Goal: Transaction & Acquisition: Purchase product/service

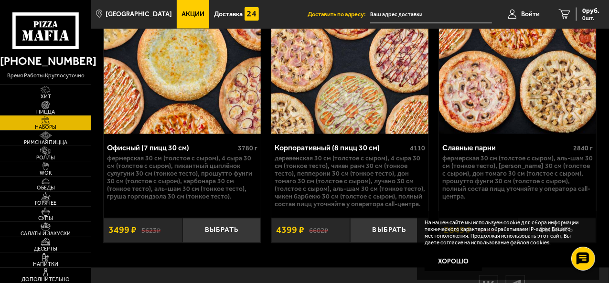
scroll to position [2714, 0]
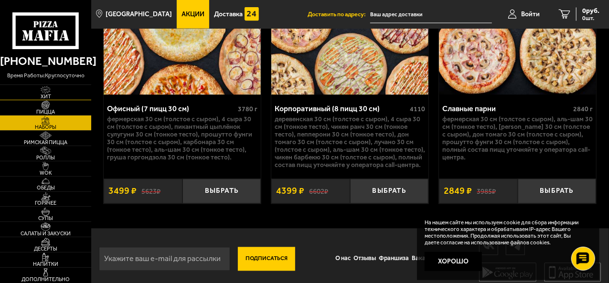
click at [52, 92] on img at bounding box center [45, 90] width 24 height 9
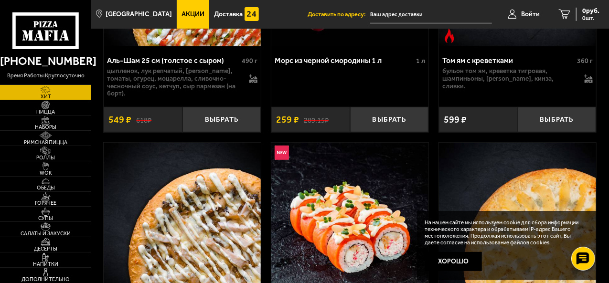
scroll to position [334, 0]
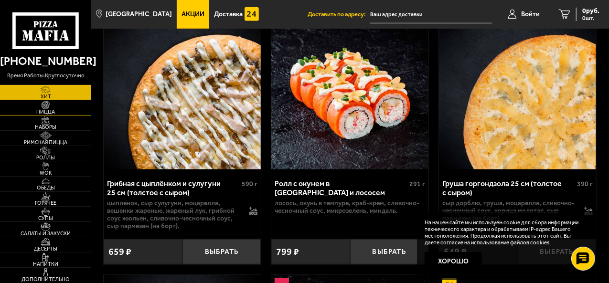
click at [33, 110] on span "Пицца" at bounding box center [45, 111] width 91 height 5
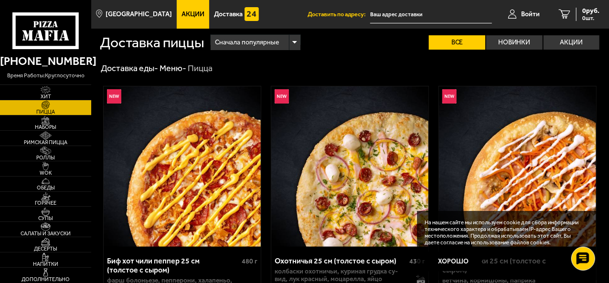
click at [184, 18] on span "Акции" at bounding box center [192, 14] width 23 height 7
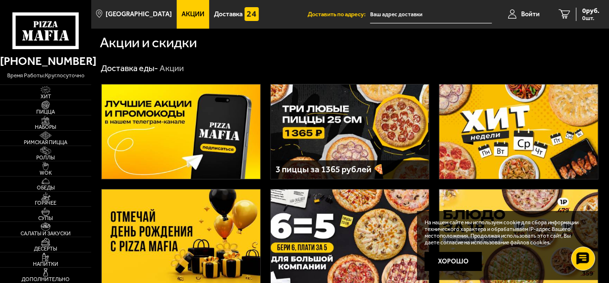
click at [353, 102] on img at bounding box center [350, 132] width 159 height 95
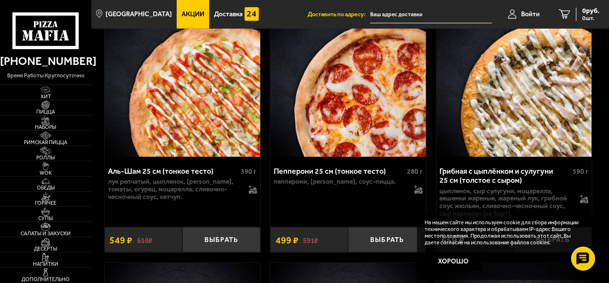
scroll to position [2245, 0]
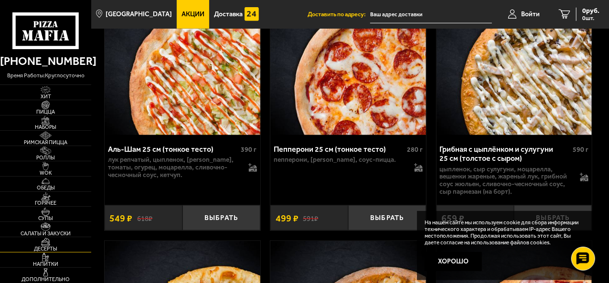
click at [49, 249] on span "Десерты" at bounding box center [45, 248] width 91 height 5
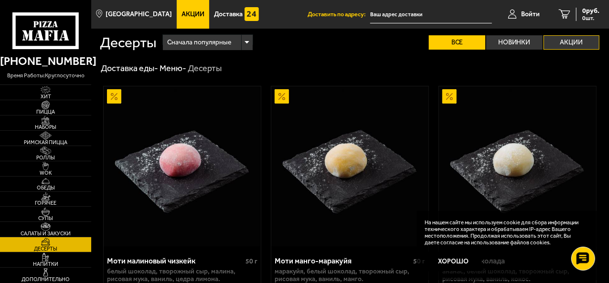
drag, startPoint x: 584, startPoint y: 46, endPoint x: 589, endPoint y: 47, distance: 5.3
click at [587, 46] on label "Акции" at bounding box center [572, 42] width 56 height 14
click at [0, 0] on input "Акции" at bounding box center [0, 0] width 0 height 0
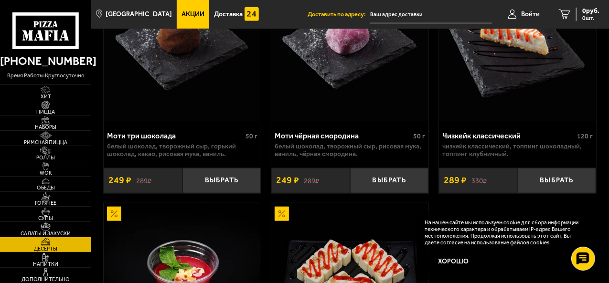
scroll to position [320, 0]
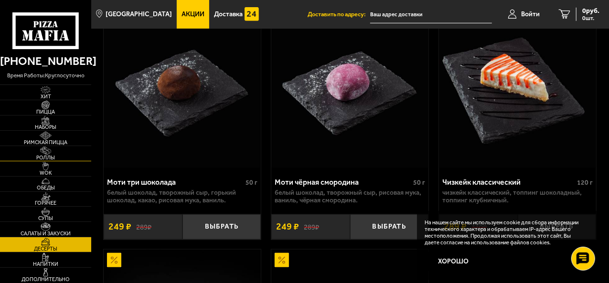
click at [50, 150] on img at bounding box center [45, 151] width 24 height 9
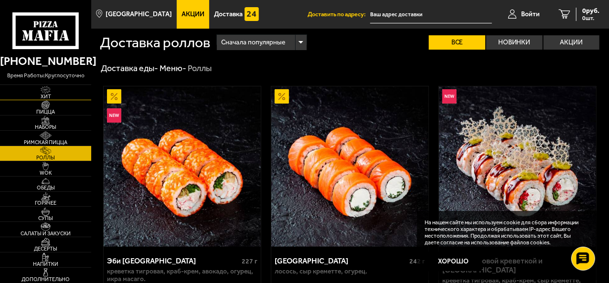
click at [53, 90] on img at bounding box center [45, 90] width 24 height 9
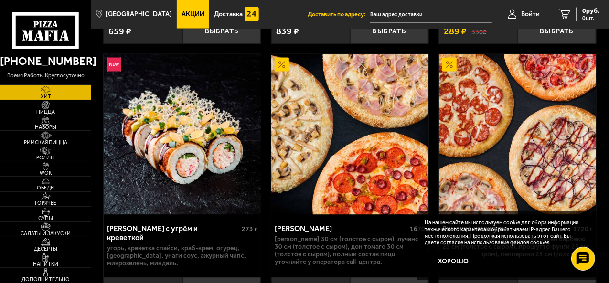
scroll to position [860, 0]
